Goal: Task Accomplishment & Management: Use online tool/utility

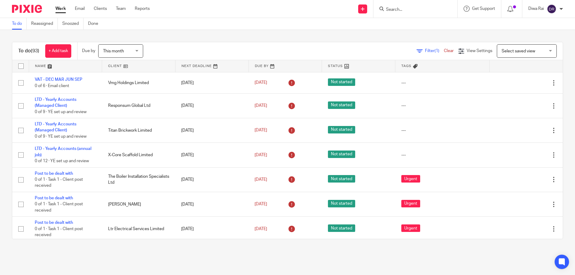
click at [62, 9] on link "Work" at bounding box center [60, 9] width 10 height 6
click at [434, 49] on span "(1)" at bounding box center [436, 51] width 5 height 4
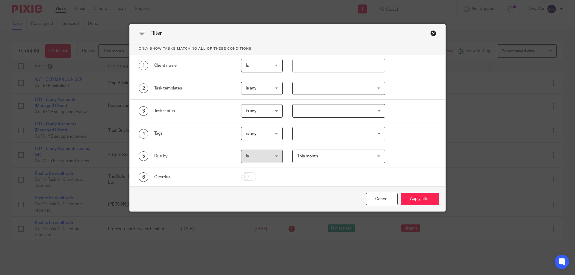
click at [307, 110] on input "Search for option" at bounding box center [337, 111] width 89 height 10
click at [308, 109] on input "Search for option" at bounding box center [337, 111] width 89 height 10
click at [305, 87] on div at bounding box center [338, 88] width 93 height 13
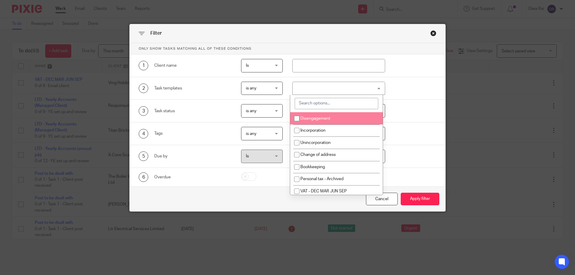
click at [323, 105] on input "search" at bounding box center [337, 103] width 84 height 11
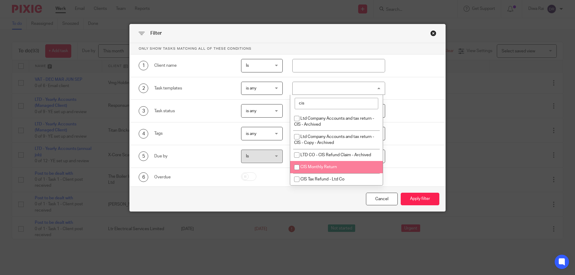
type input "cis"
click at [333, 169] on li "CIS Monthly Return" at bounding box center [336, 167] width 92 height 12
checkbox input "true"
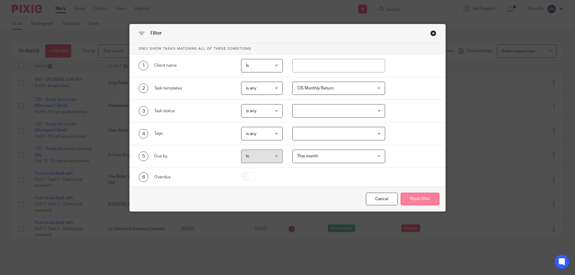
click at [416, 198] on button "Apply filter" at bounding box center [420, 199] width 39 height 13
